Goal: Information Seeking & Learning: Check status

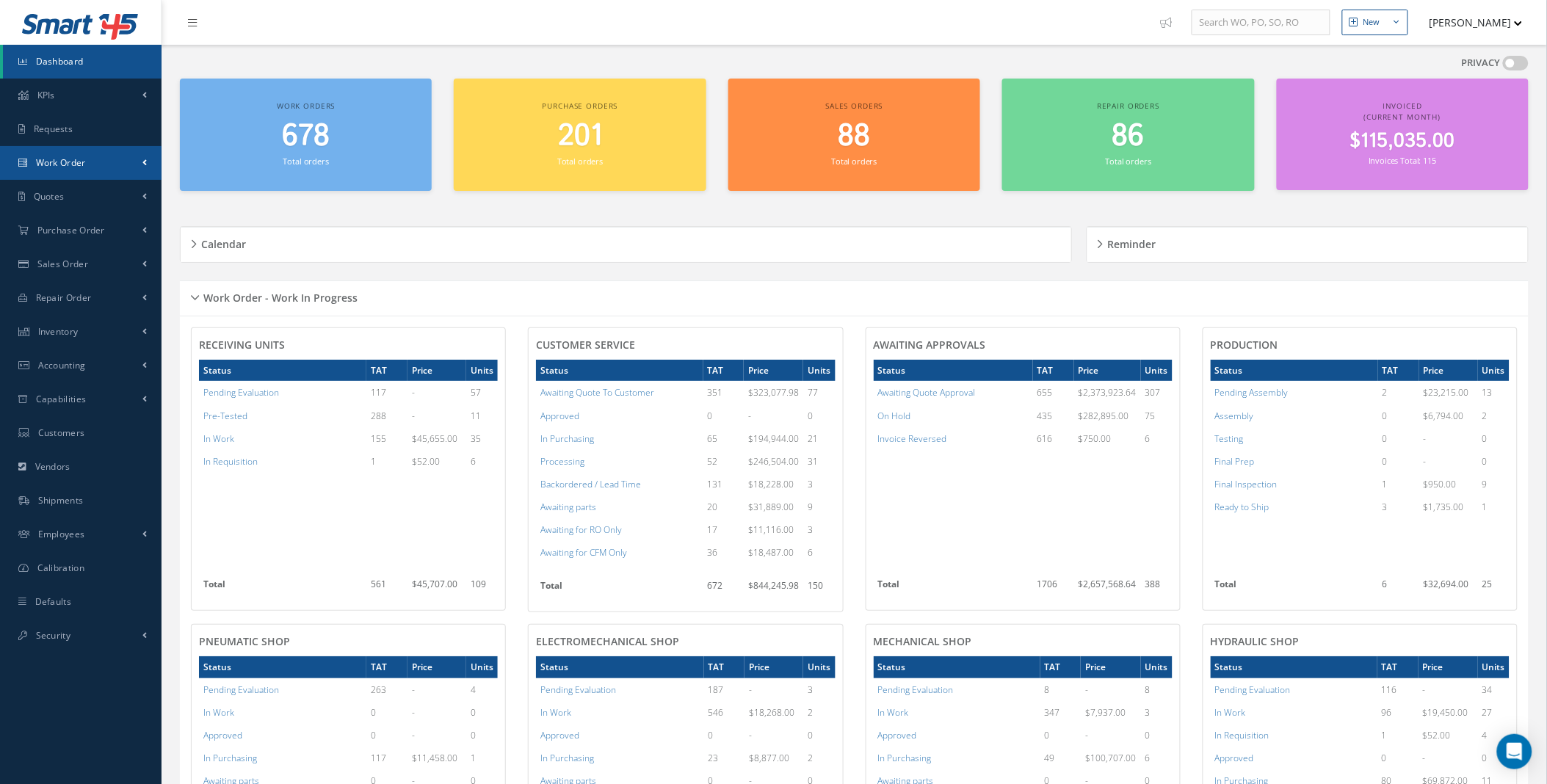
click at [132, 166] on link "Work Order" at bounding box center [81, 163] width 161 height 34
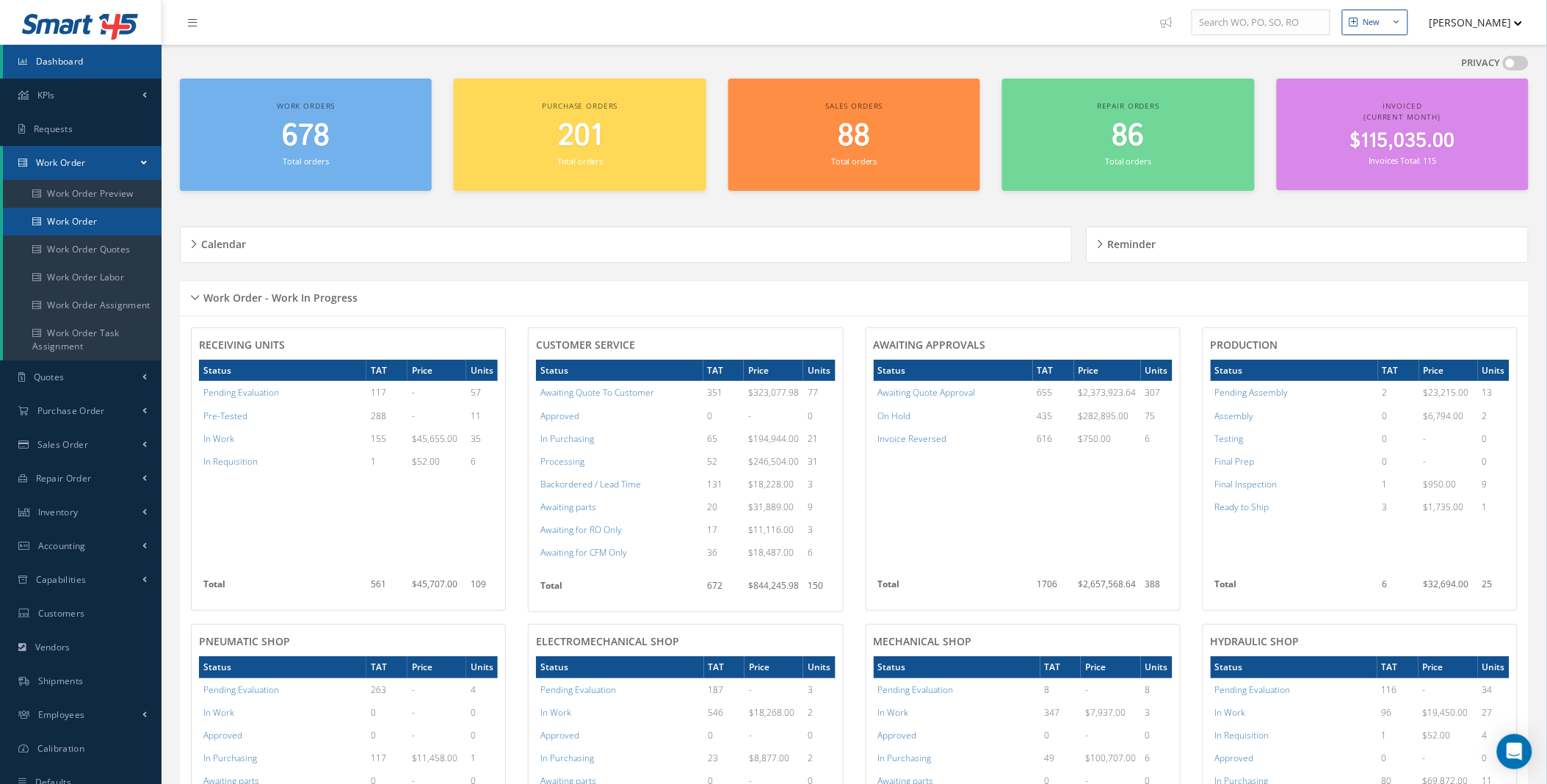
click at [56, 219] on link "Work Order" at bounding box center [82, 221] width 159 height 28
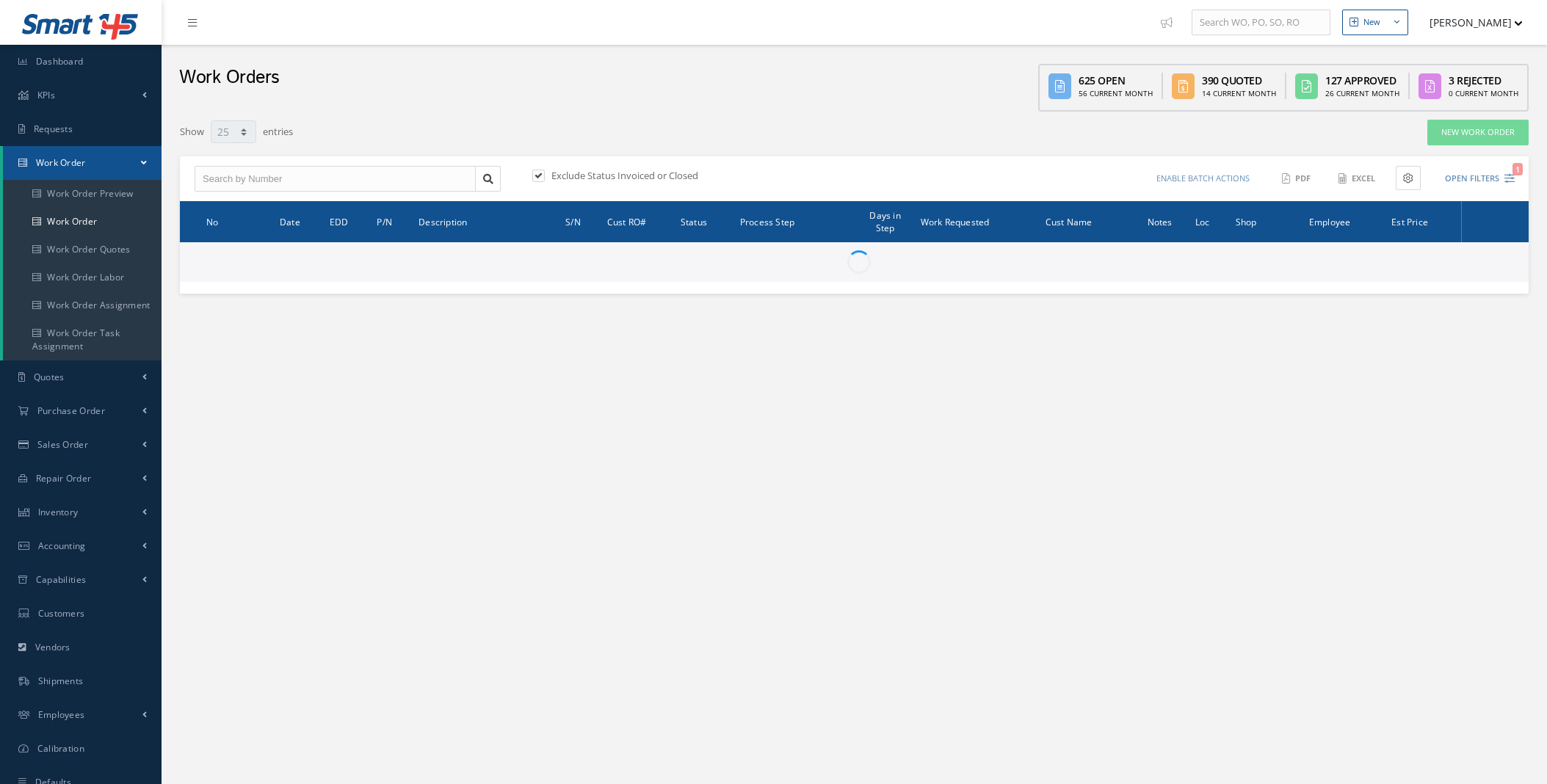
select select "25"
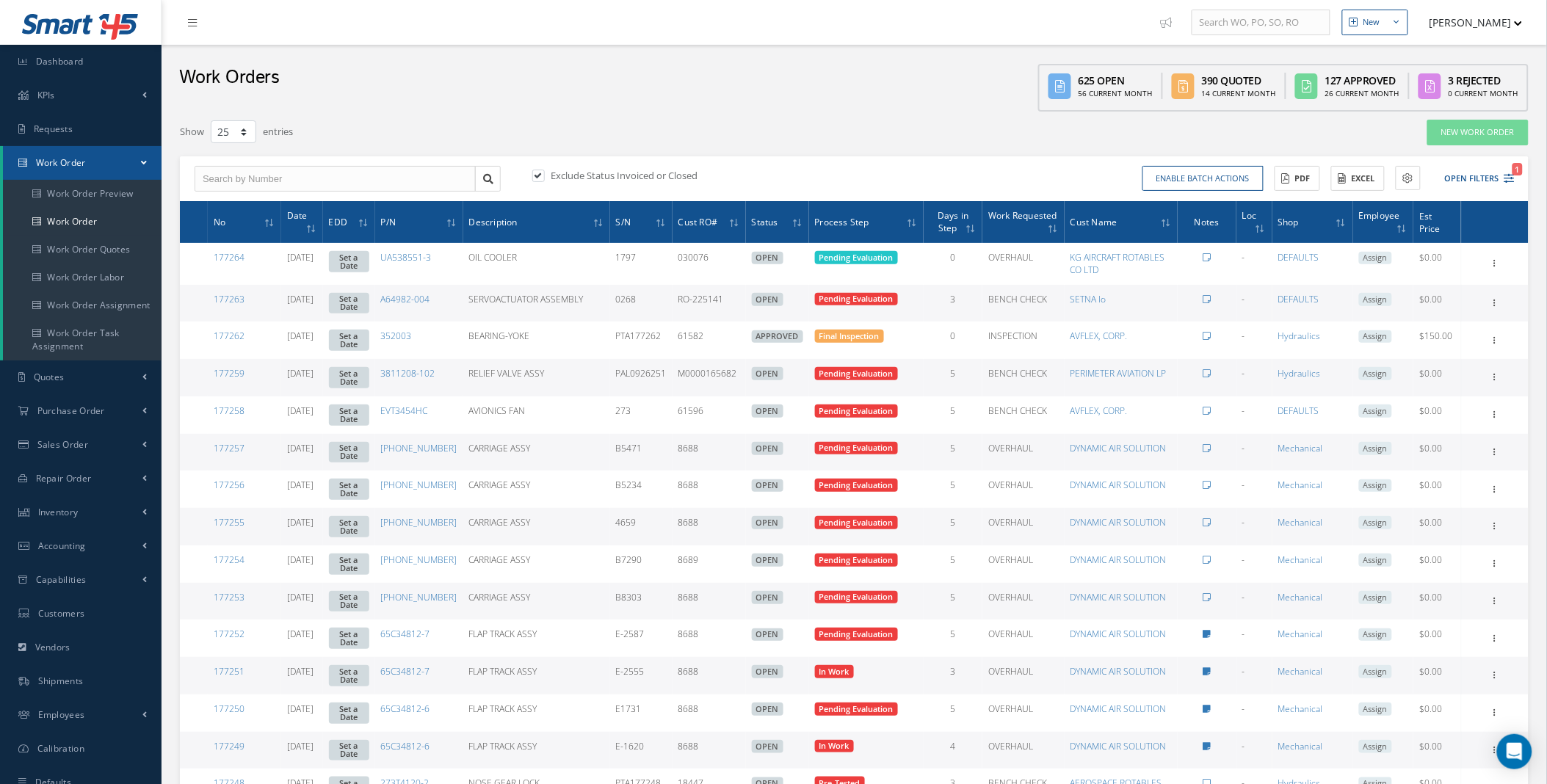
type input "All Work Request"
type input "All Work Performed"
type input "All Status"
type input "WO Part Status"
click at [1489, 176] on button "Open Filters 1" at bounding box center [1473, 179] width 83 height 24
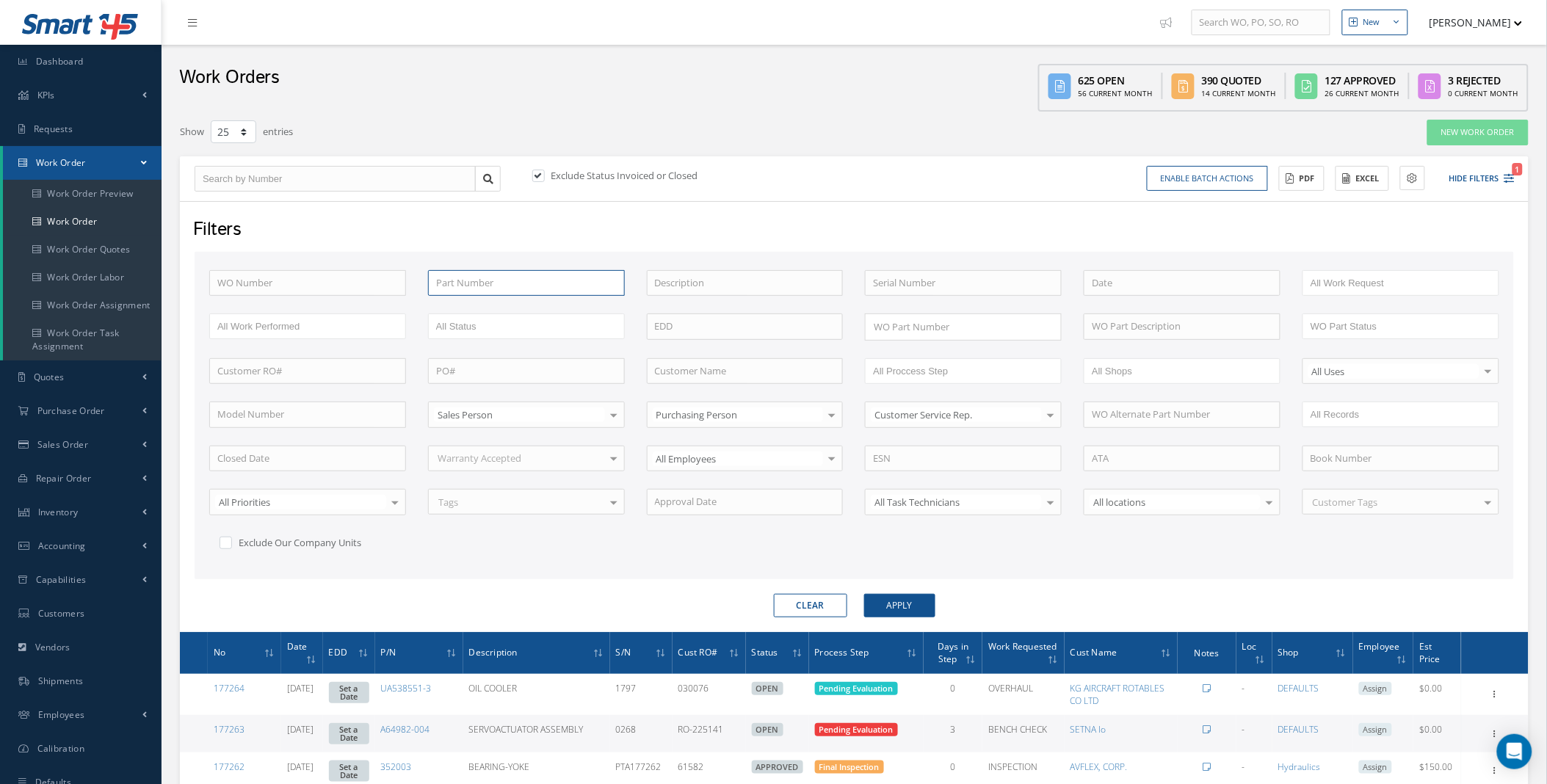
click at [476, 275] on input "text" at bounding box center [526, 283] width 197 height 26
type input "r5303"
click at [864, 594] on button "Apply" at bounding box center [900, 605] width 71 height 24
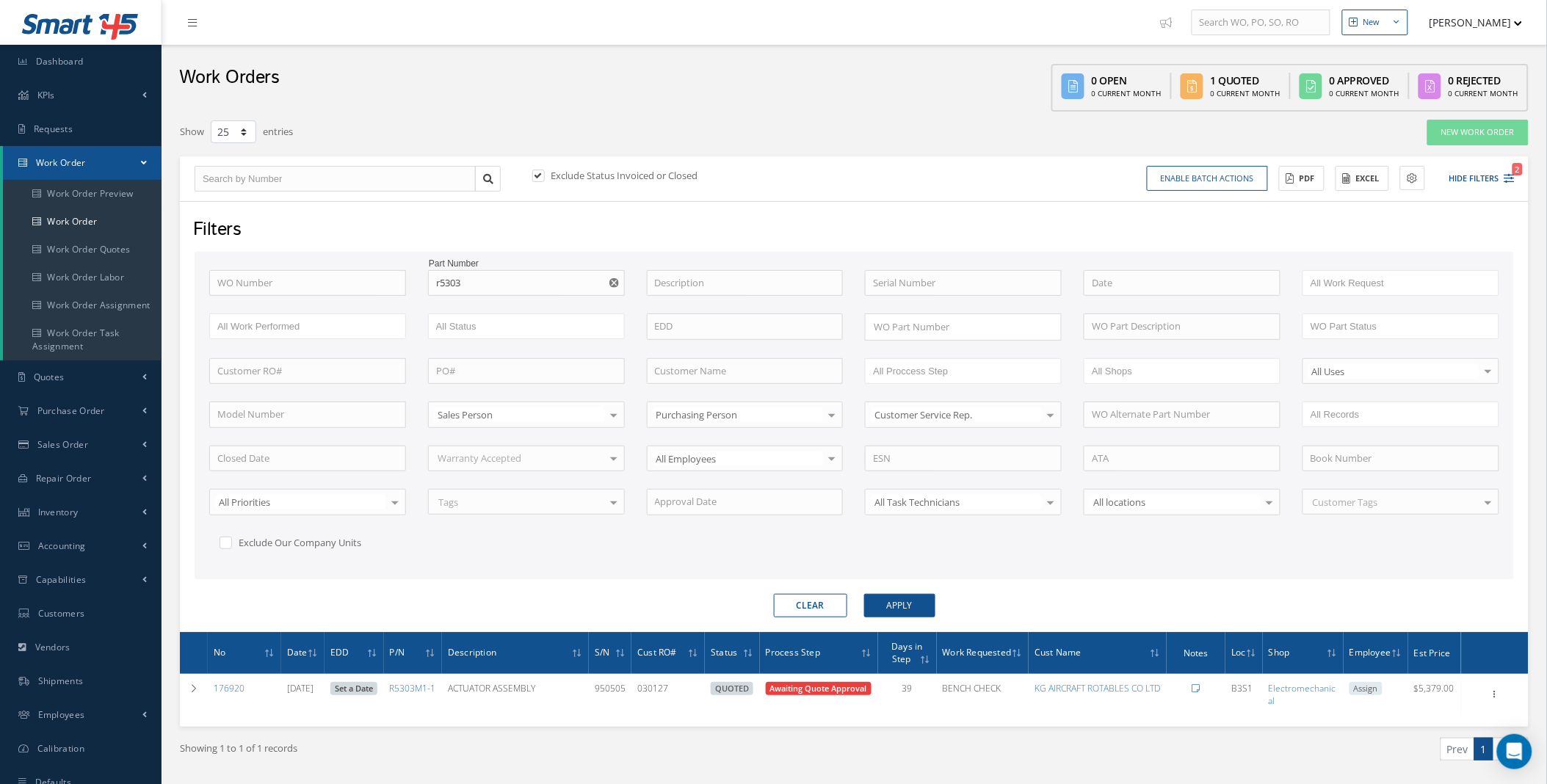
click at [515, 166] on div at bounding box center [356, 179] width 333 height 26
click at [544, 169] on label at bounding box center [545, 175] width 4 height 13
click at [534, 172] on input "checkbox" at bounding box center [537, 176] width 9 height 9
checkbox input "false"
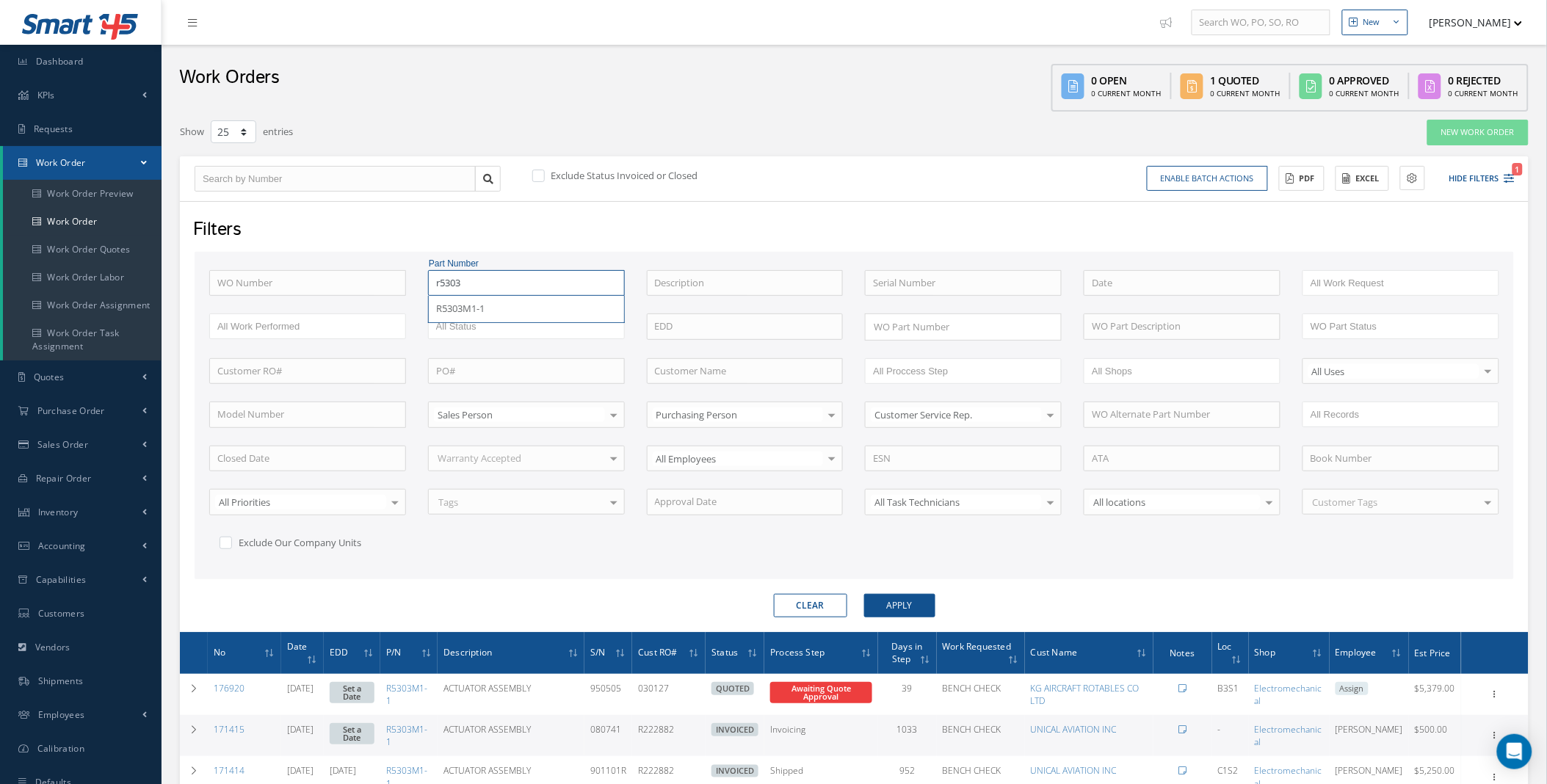
drag, startPoint x: 475, startPoint y: 281, endPoint x: 191, endPoint y: 203, distance: 294.5
click at [225, 224] on div "Filters WO Number Part Number r5303 R5303M1-1 Description Serial Number ANODIZE…" at bounding box center [855, 416] width 1349 height 431
paste input "10-61312-21"
type input "10-61312"
click at [933, 603] on button "Apply" at bounding box center [900, 605] width 71 height 24
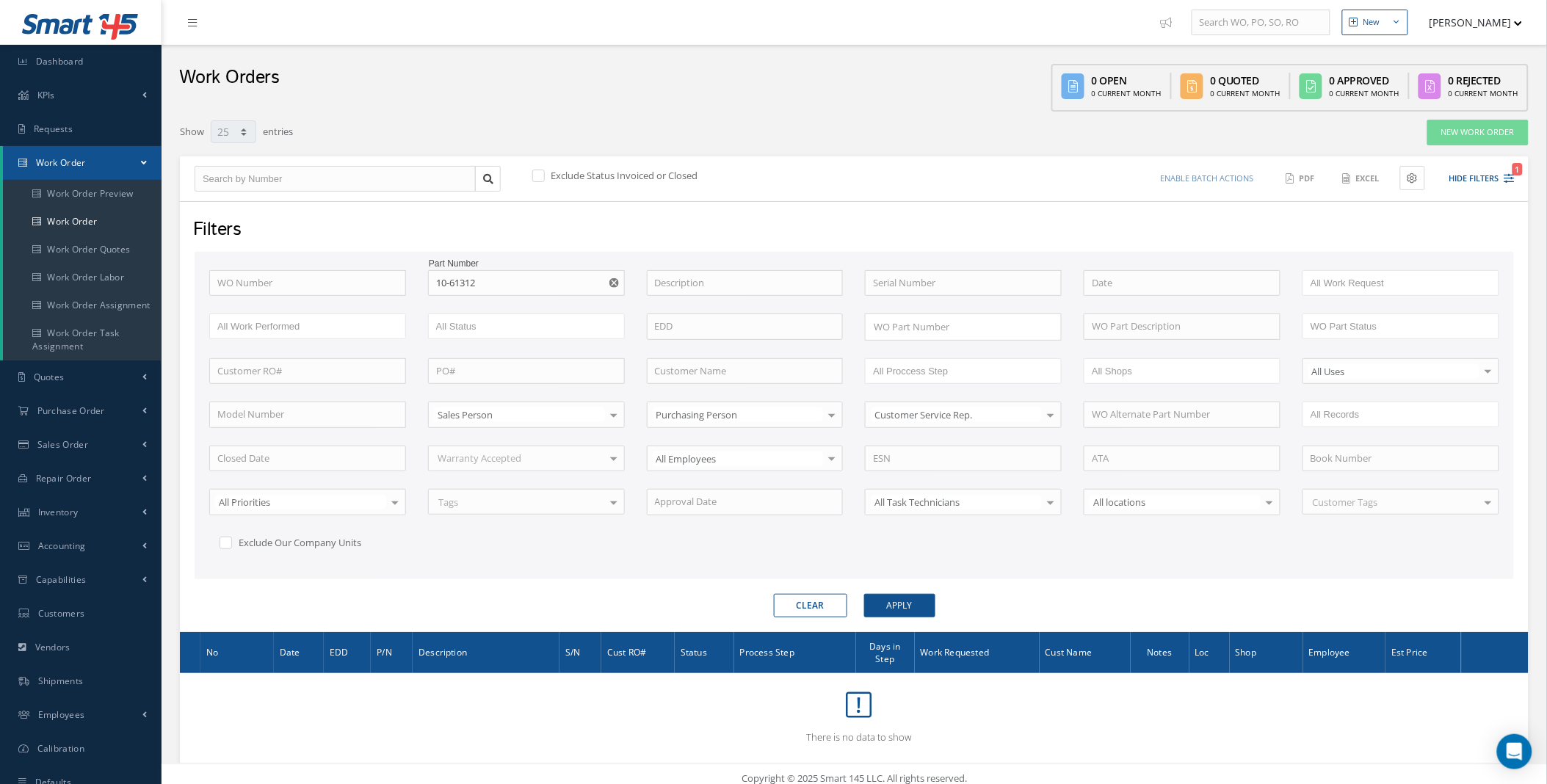
click at [164, 760] on div "New New Work Order New Purchase Order New Customer Quote New Sales Order New Re…" at bounding box center [854, 396] width 1385 height 793
drag, startPoint x: 507, startPoint y: 292, endPoint x: 221, endPoint y: 262, distance: 287.6
click at [228, 262] on div "WO Number Part Number 10-61312 No Match Found Description Serial Number ANODIZE…" at bounding box center [854, 416] width 1319 height 327
type input "0731"
click at [864, 594] on button "Apply" at bounding box center [900, 605] width 71 height 24
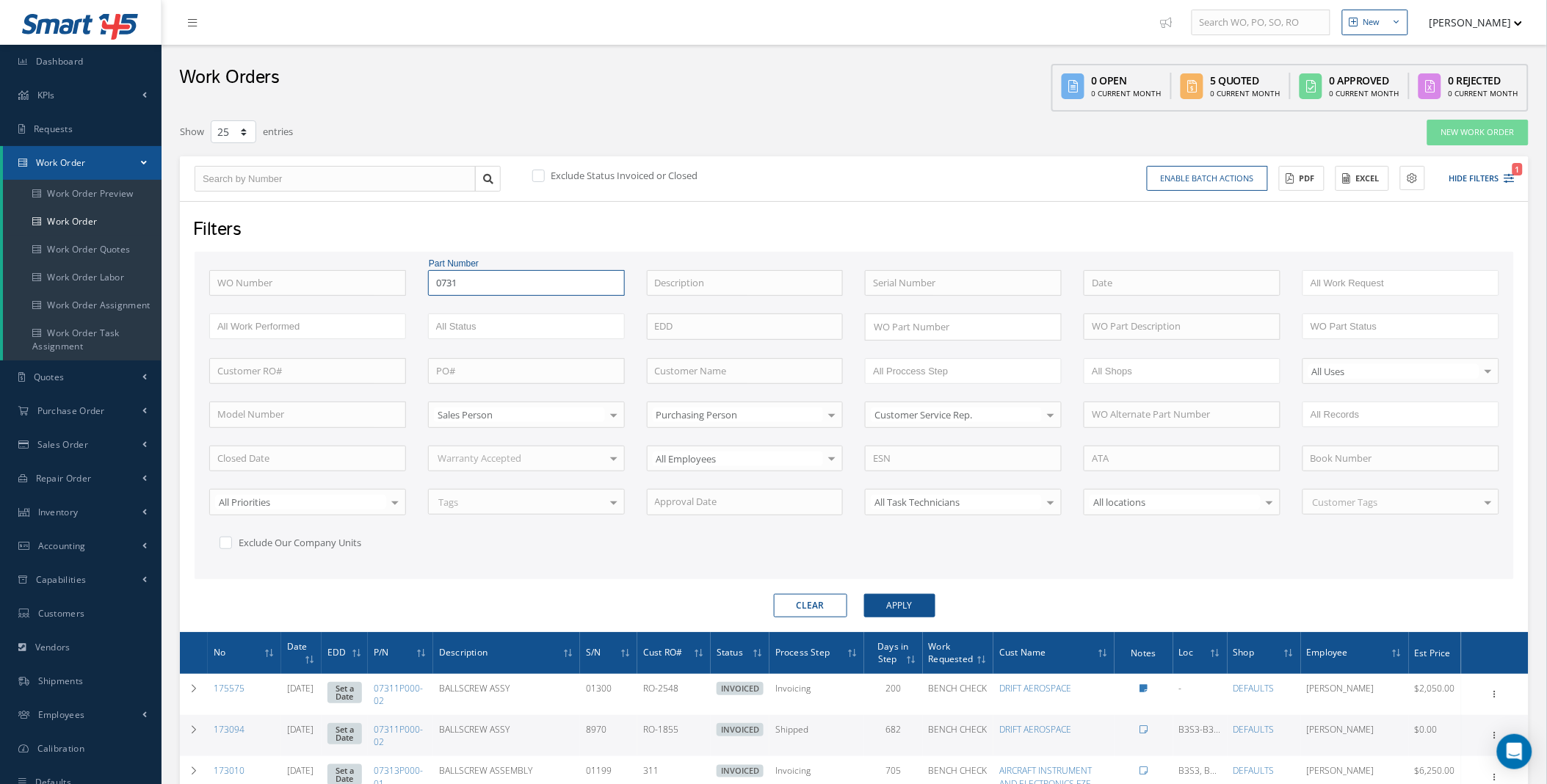
scroll to position [544, 0]
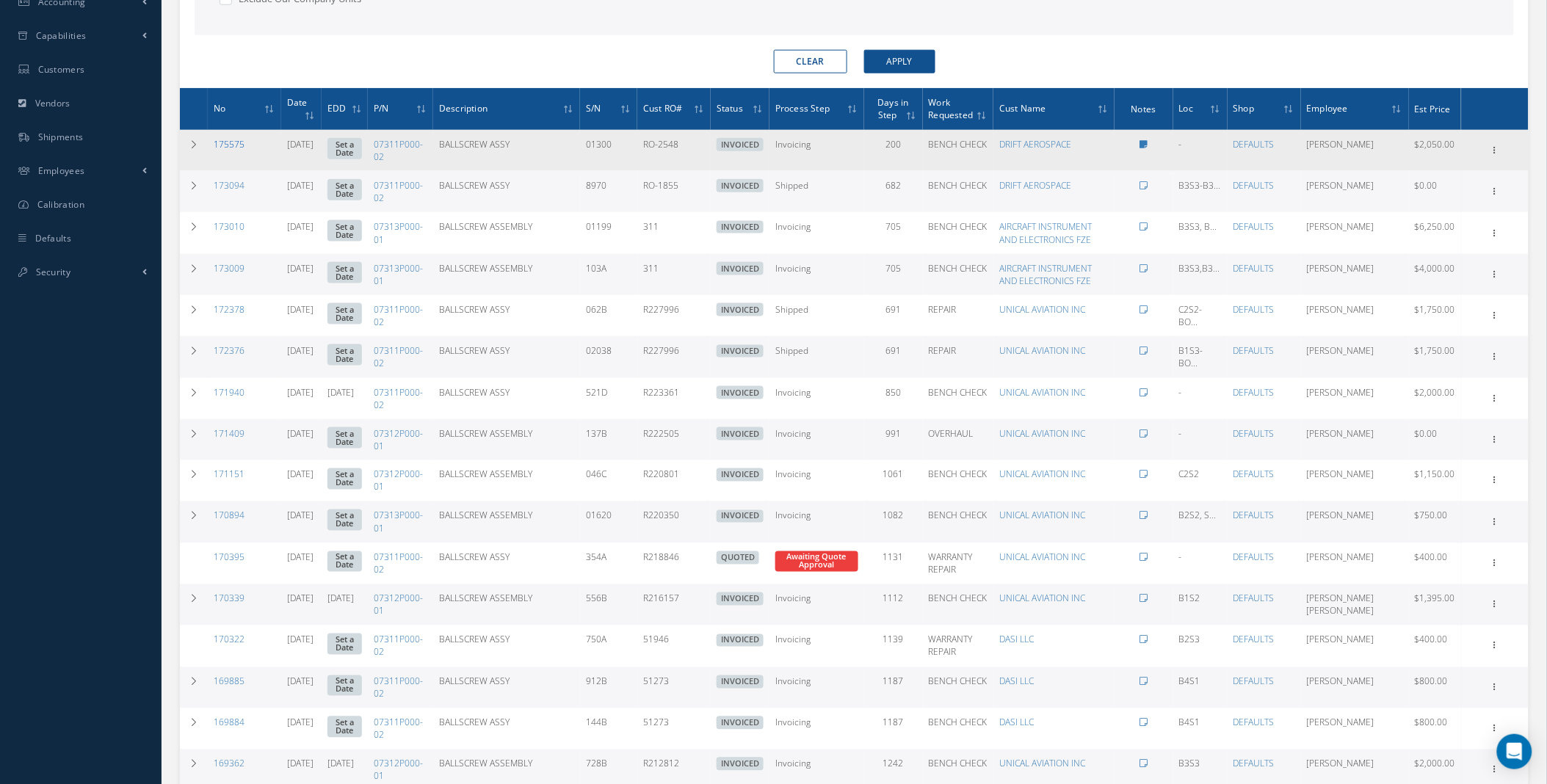
click at [231, 141] on link "175575" at bounding box center [228, 145] width 31 height 13
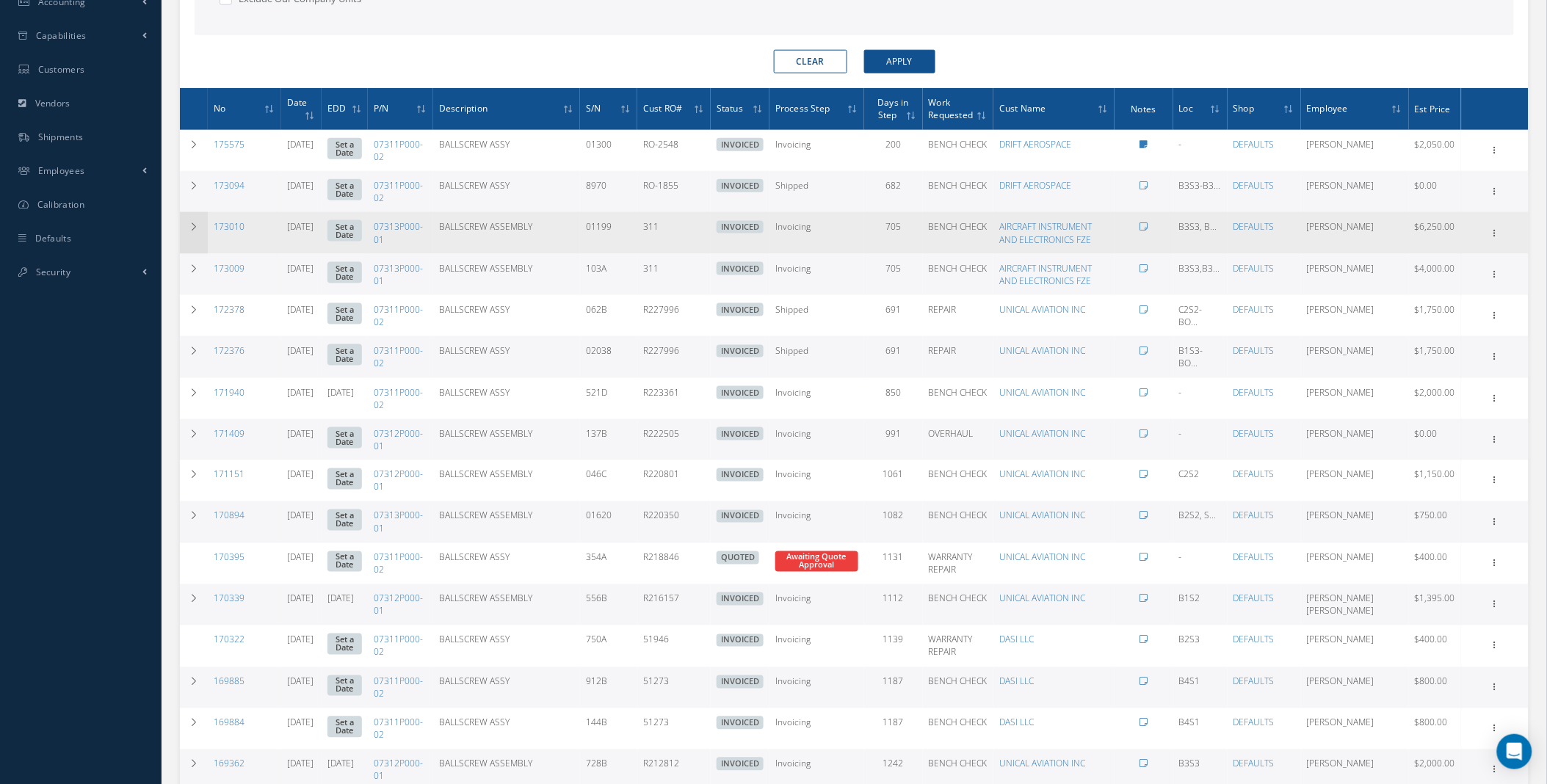
click at [186, 232] on td at bounding box center [194, 232] width 28 height 41
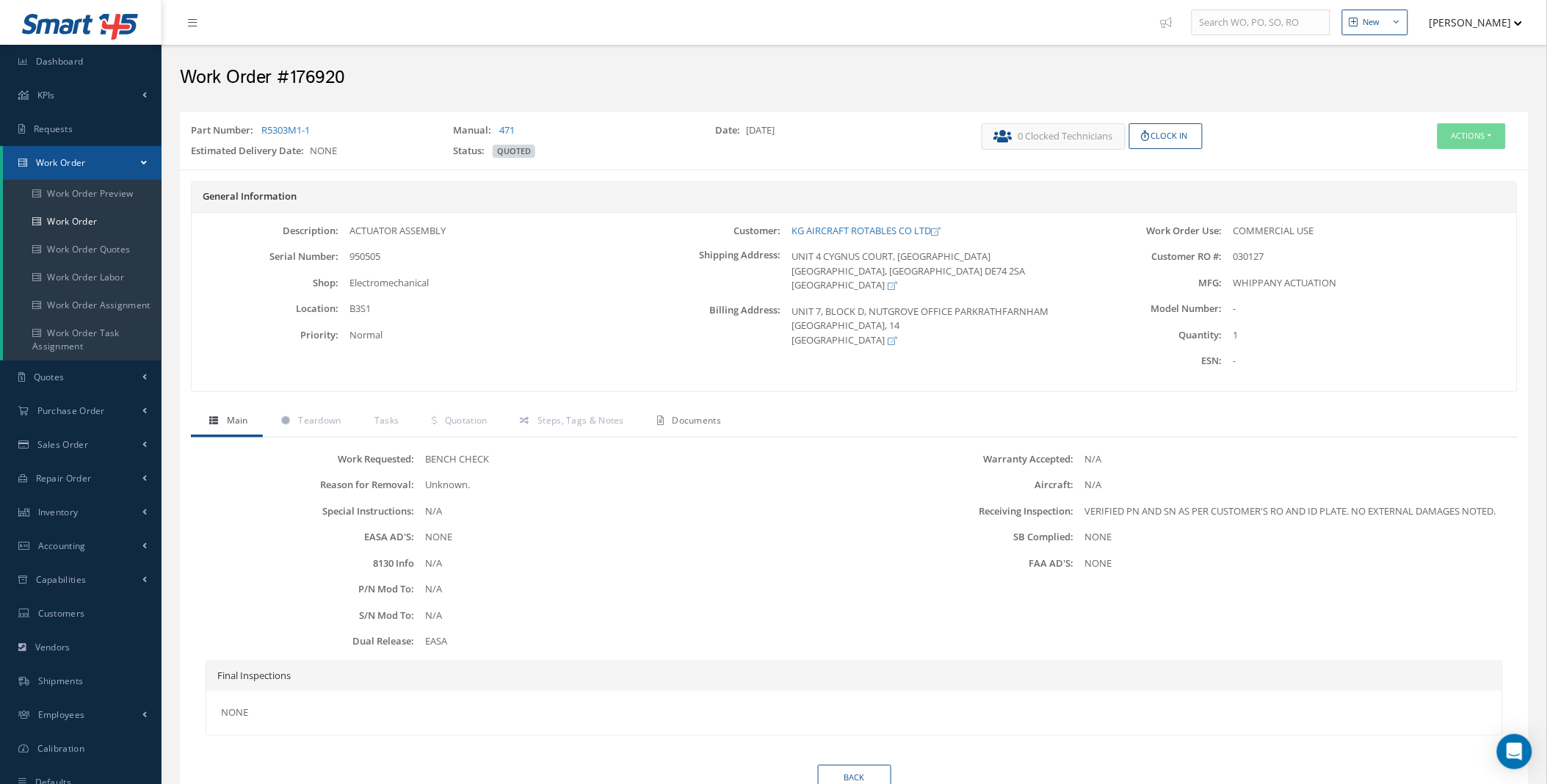
click at [715, 420] on span "Documents" at bounding box center [697, 420] width 49 height 13
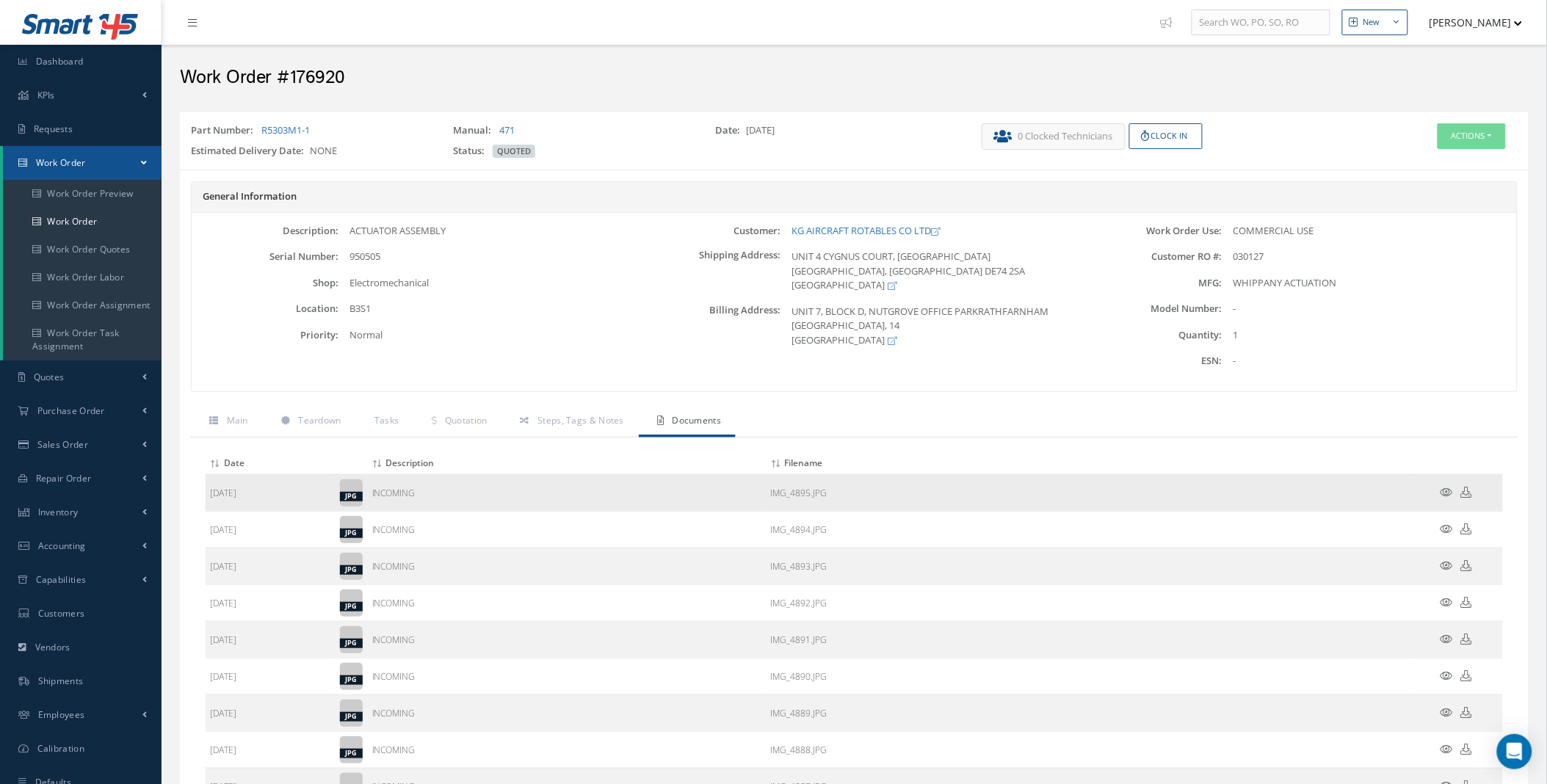
click at [1447, 489] on icon at bounding box center [1447, 492] width 13 height 11
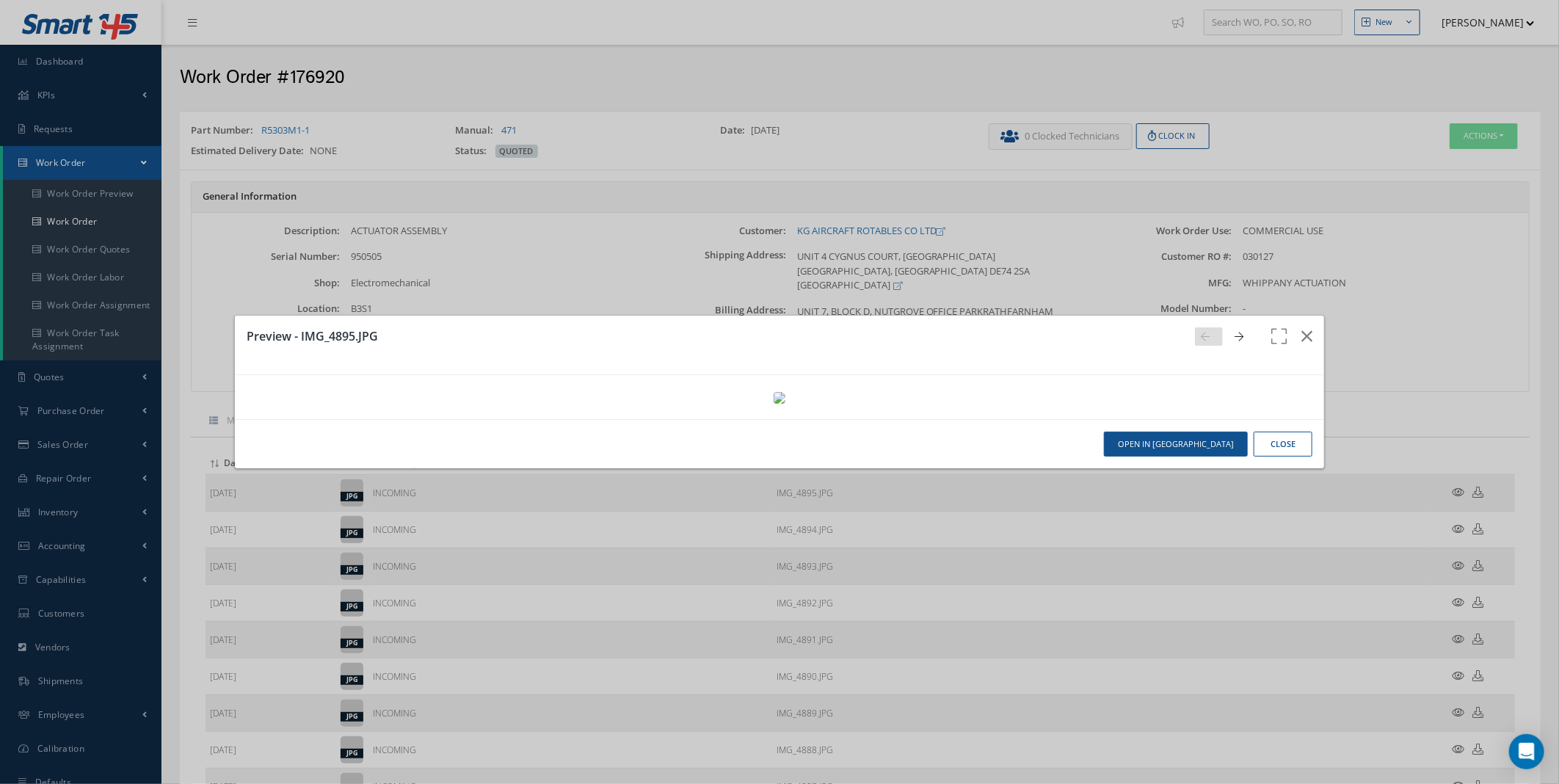
click at [1235, 332] on icon at bounding box center [1239, 337] width 9 height 10
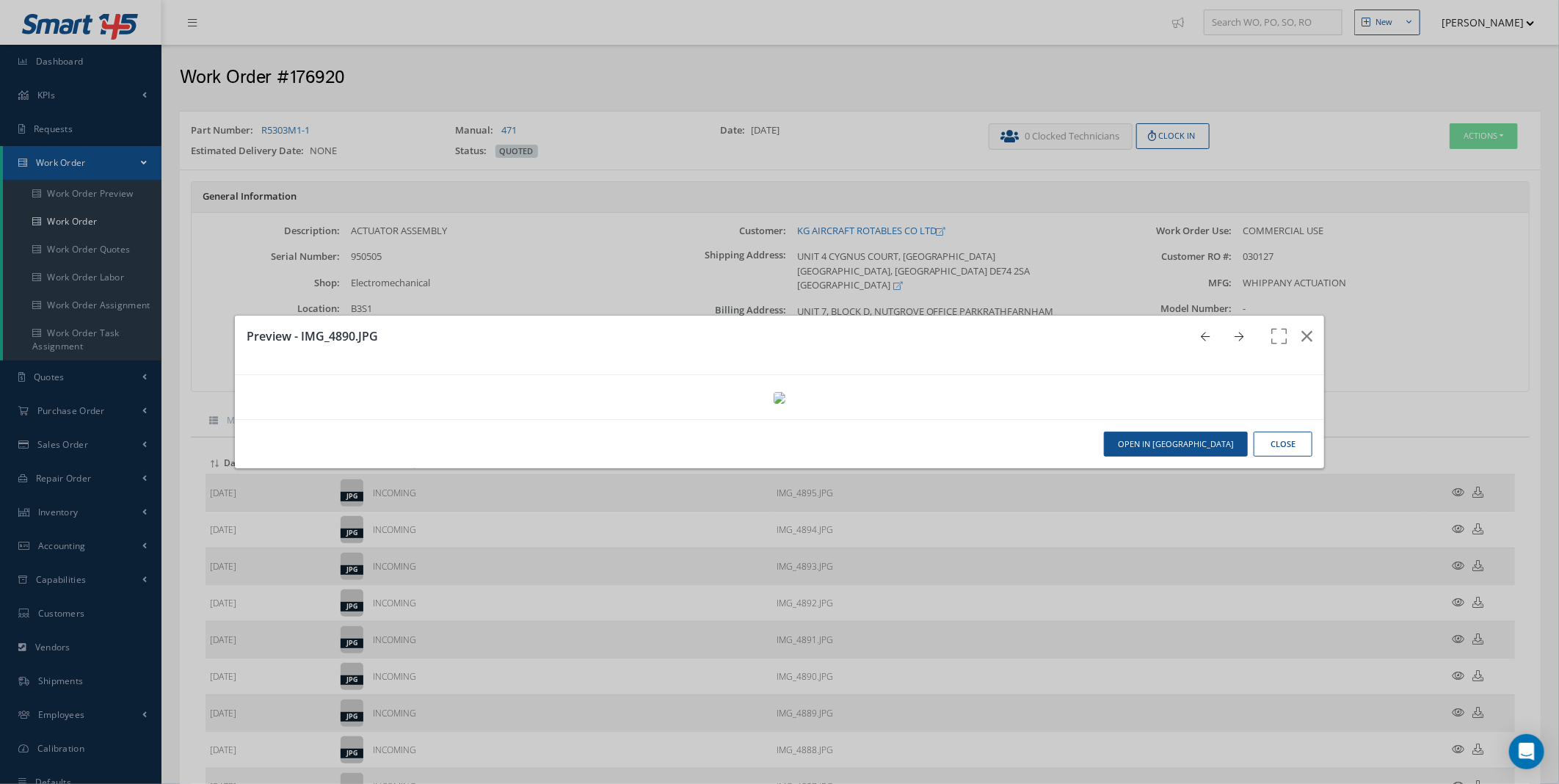
click at [1235, 332] on icon at bounding box center [1239, 337] width 9 height 10
click at [1234, 327] on link at bounding box center [1243, 336] width 28 height 18
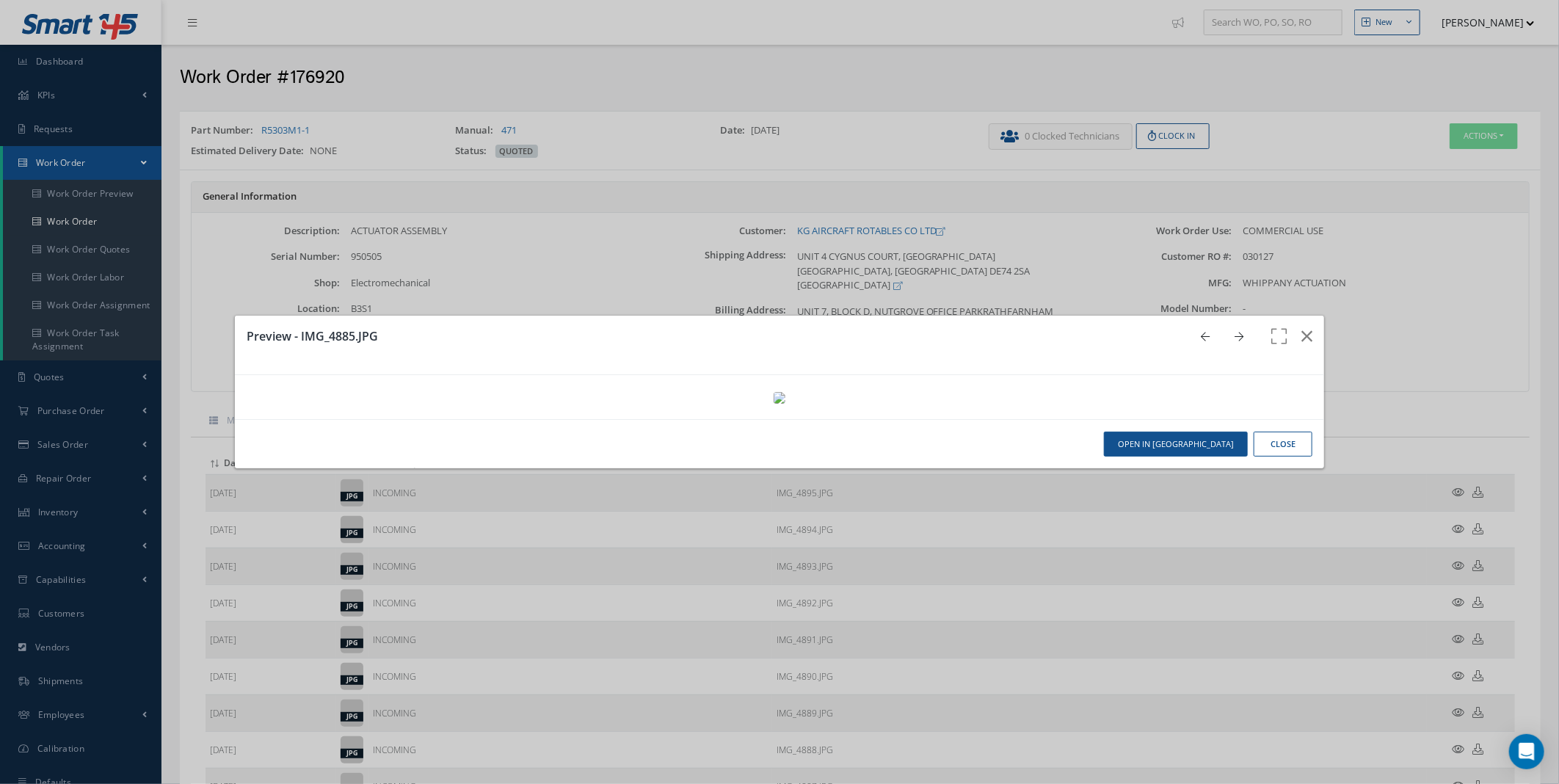
click at [1234, 327] on link at bounding box center [1243, 336] width 28 height 18
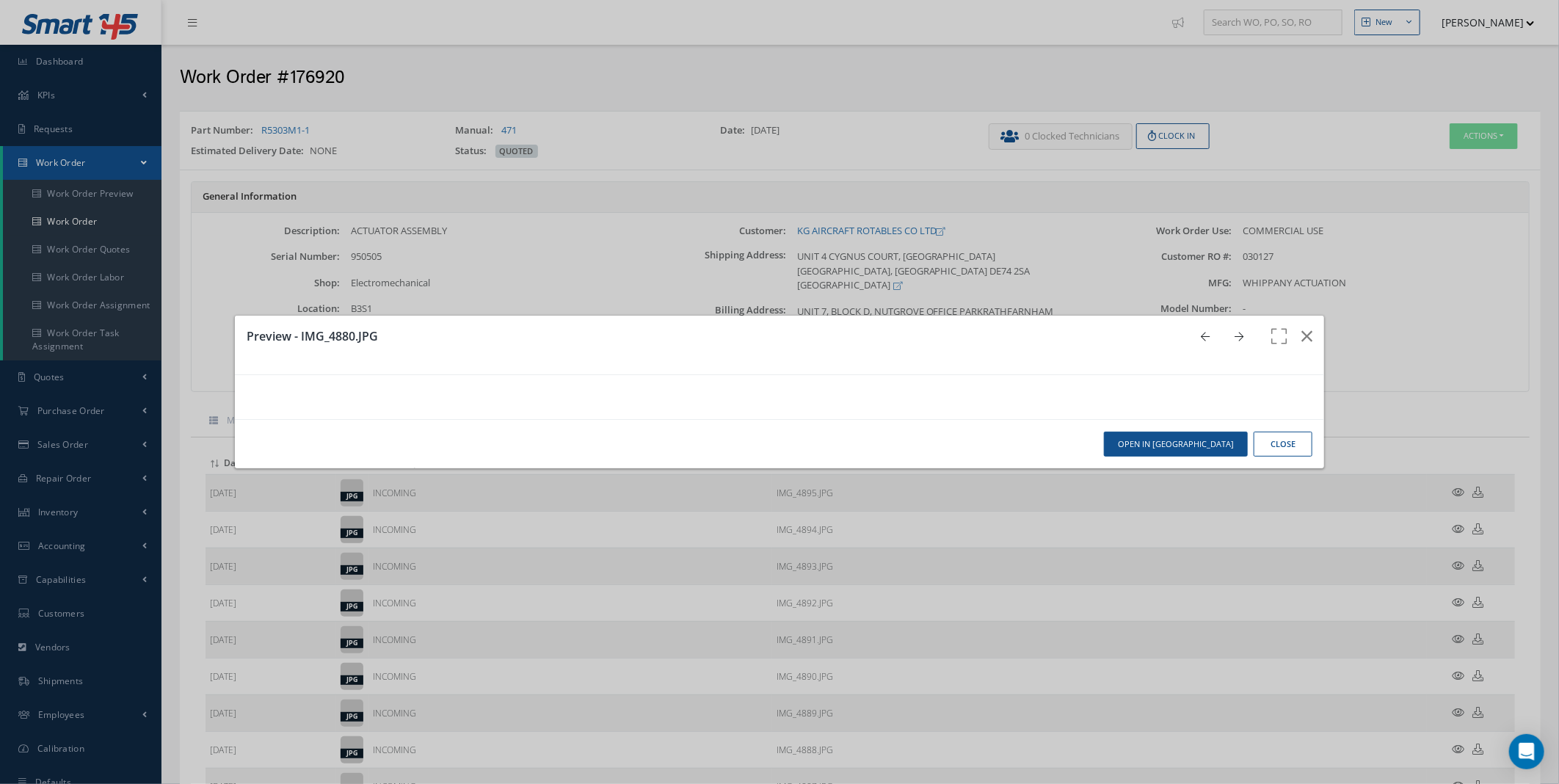
click at [1234, 327] on link at bounding box center [1243, 336] width 28 height 18
click at [1234, 315] on div "Preview - IMG_4896.JPG" at bounding box center [780, 345] width 1090 height 59
click at [1302, 327] on icon "button" at bounding box center [1308, 336] width 11 height 17
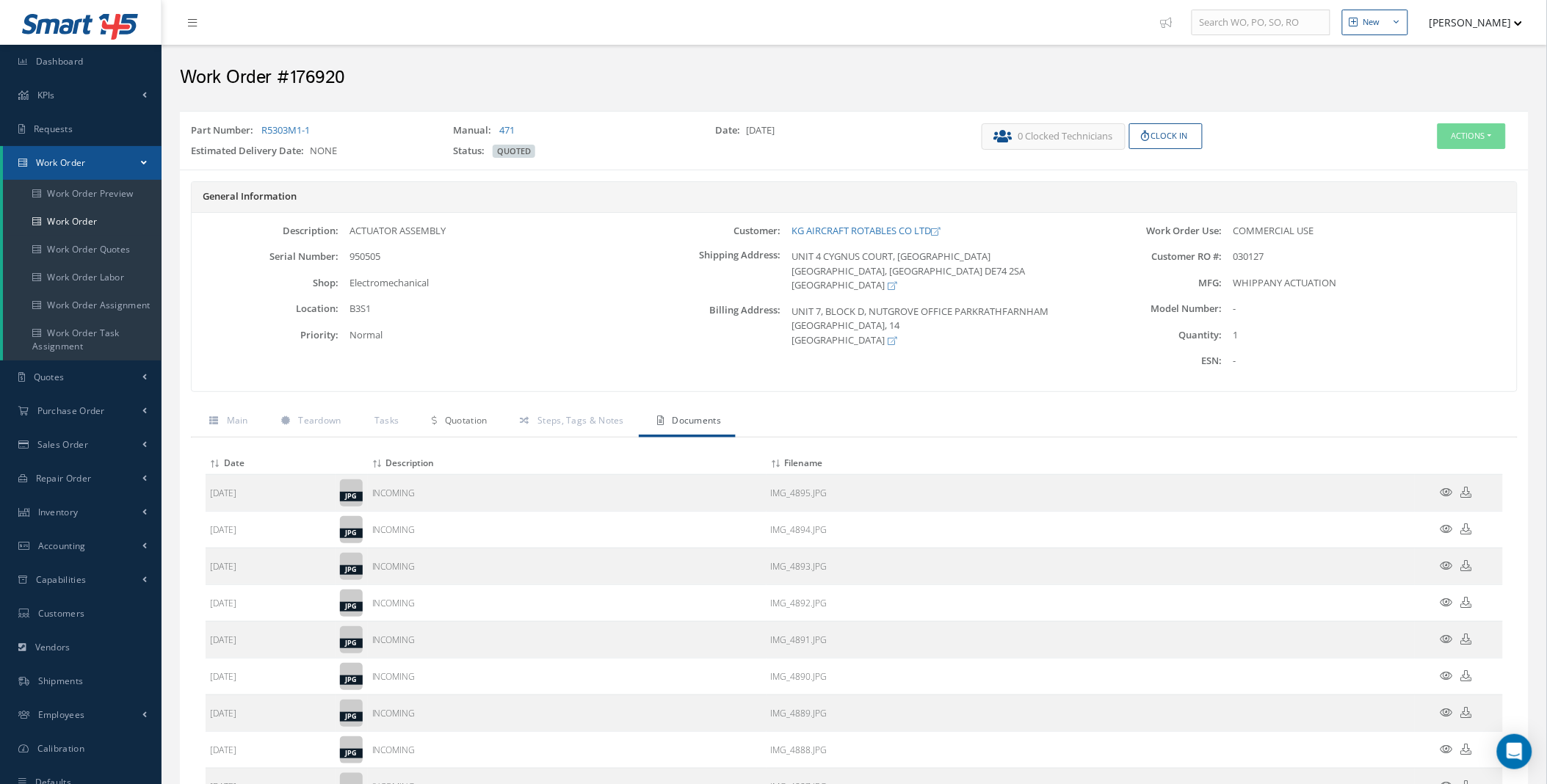
click at [452, 416] on span "Quotation" at bounding box center [466, 420] width 43 height 13
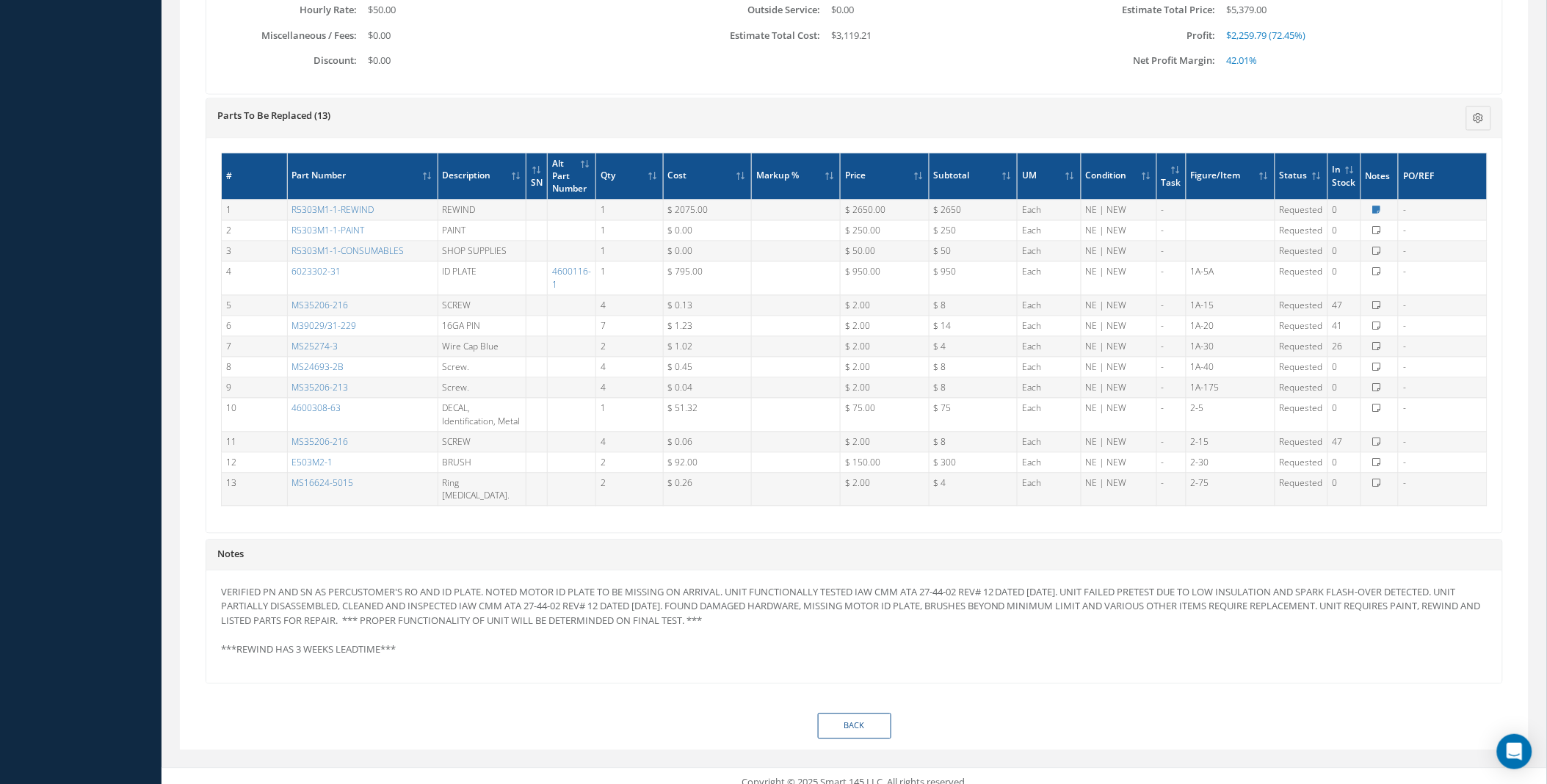
scroll to position [887, 0]
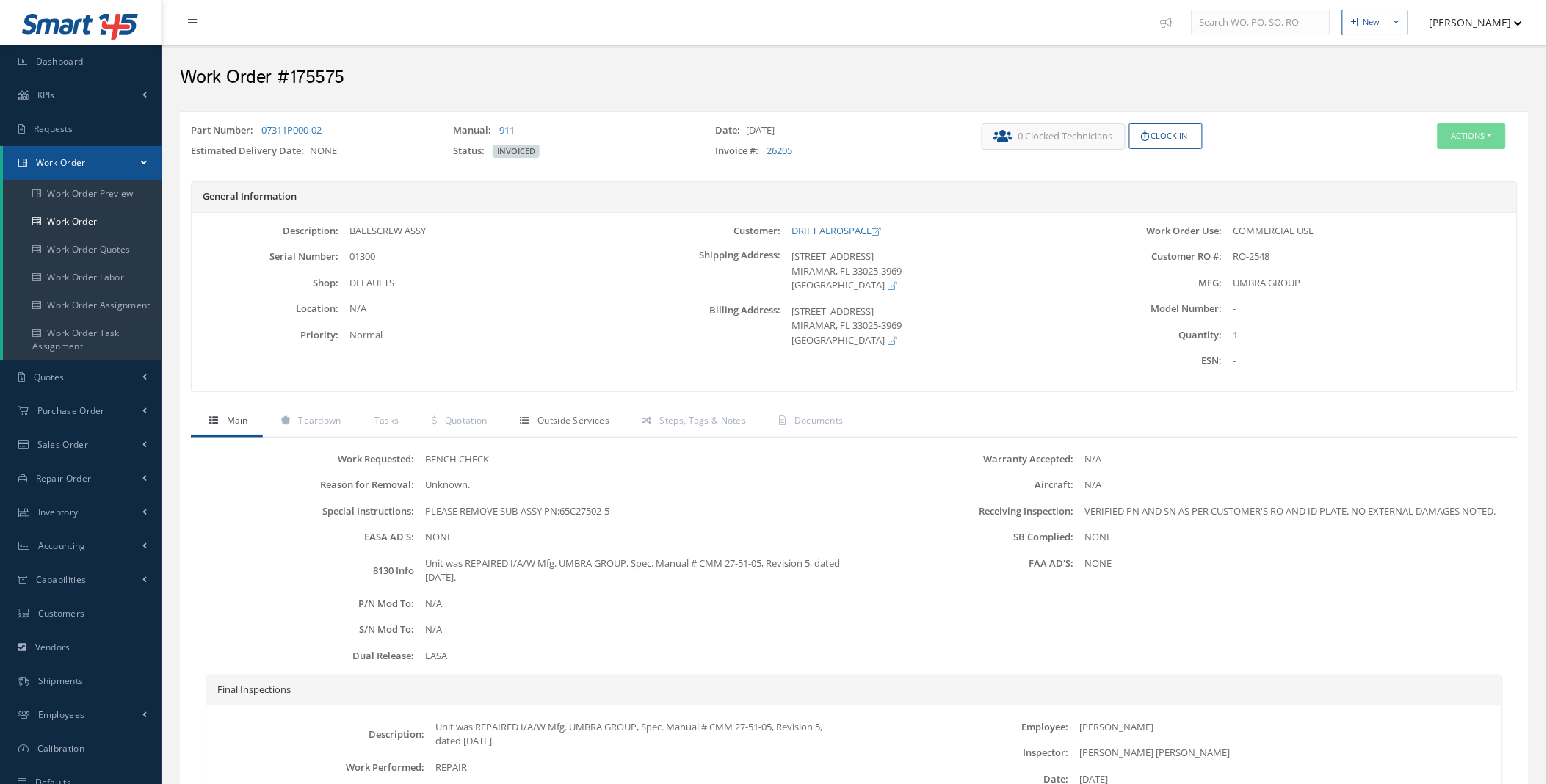
click at [587, 414] on span "Outside Services" at bounding box center [573, 420] width 72 height 13
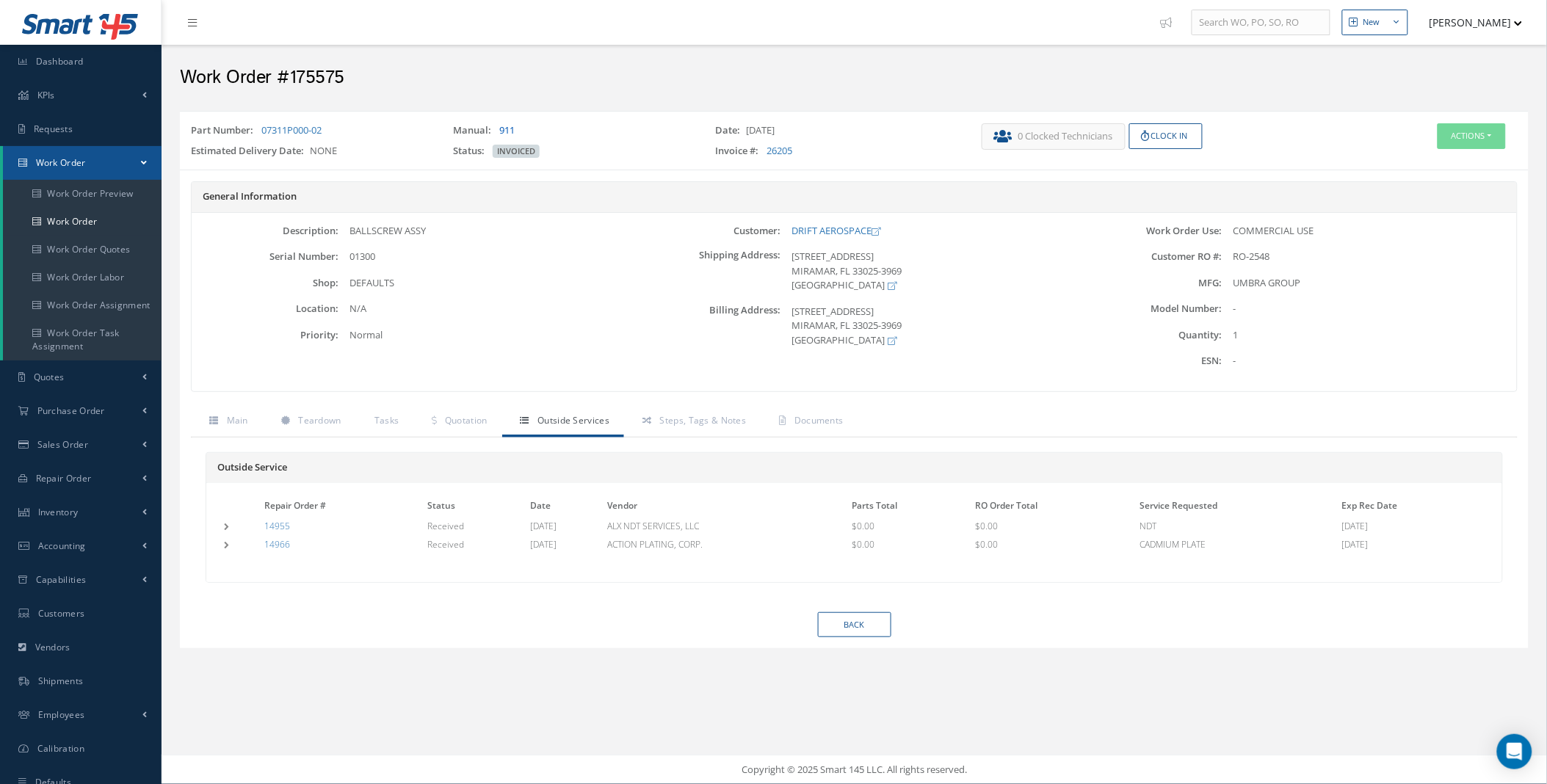
click at [502, 133] on link "911" at bounding box center [507, 130] width 16 height 13
